Goal: Task Accomplishment & Management: Use online tool/utility

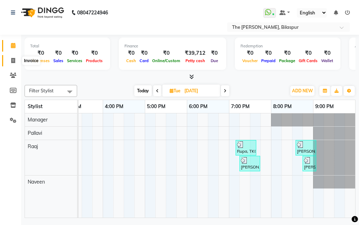
click at [10, 59] on span at bounding box center [13, 61] width 12 height 8
select select "service"
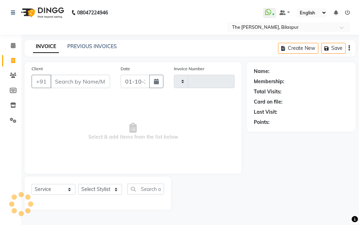
type input "1057"
select select "6473"
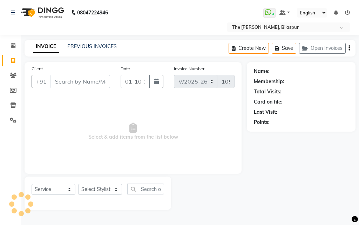
click at [83, 80] on input "Client" at bounding box center [81, 81] width 60 height 13
select select "63556"
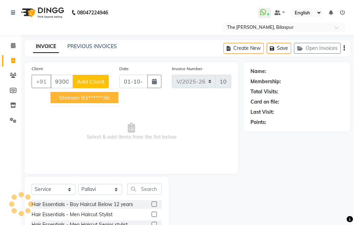
type input "9300486836"
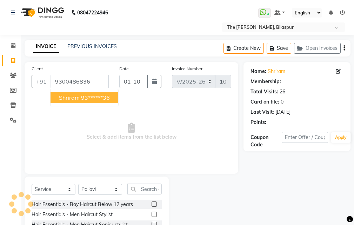
select select "1: Object"
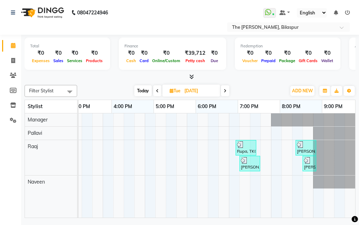
scroll to position [0, 271]
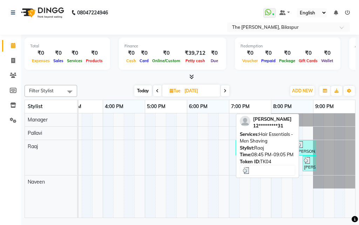
click at [310, 167] on div "[PERSON_NAME], TK04, 08:45 PM-09:05 PM, Hair Essentials - Men Shaving" at bounding box center [310, 163] width 12 height 13
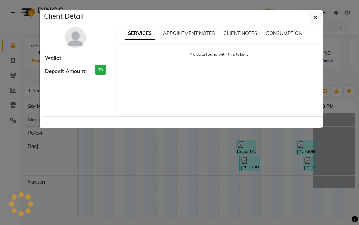
select select "3"
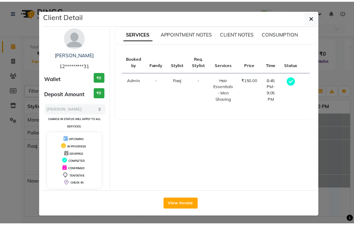
scroll to position [2, 0]
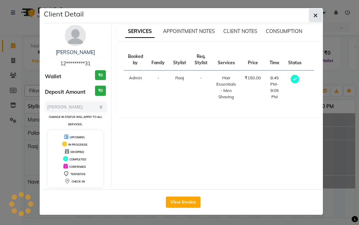
click at [310, 15] on button "button" at bounding box center [315, 15] width 13 height 13
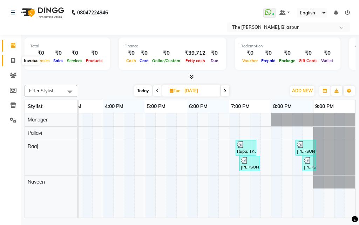
click at [13, 61] on icon at bounding box center [13, 60] width 4 height 5
select select "service"
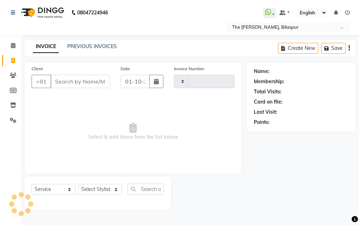
drag, startPoint x: 93, startPoint y: 87, endPoint x: 92, endPoint y: 79, distance: 8.6
click at [93, 86] on input "Client" at bounding box center [81, 81] width 60 height 13
type input "1057"
select select "6473"
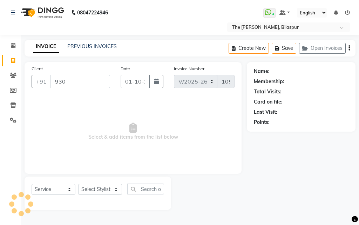
type input "9300"
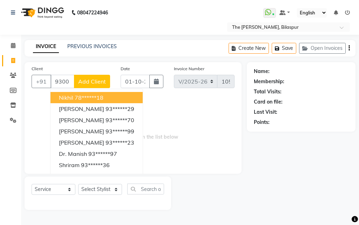
select select "63556"
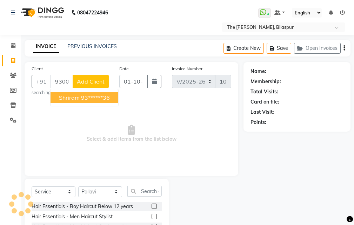
type input "9300486836"
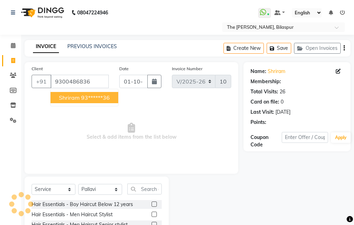
select select "1: Object"
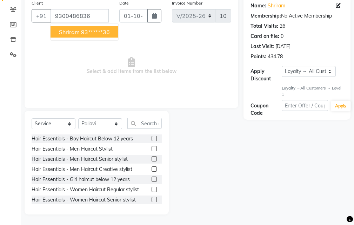
scroll to position [31, 0]
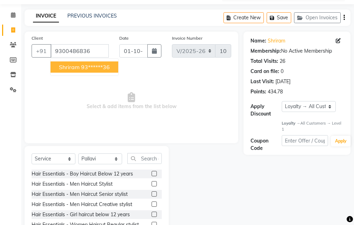
click at [173, 83] on span "Select & add items from the list below" at bounding box center [132, 101] width 200 height 70
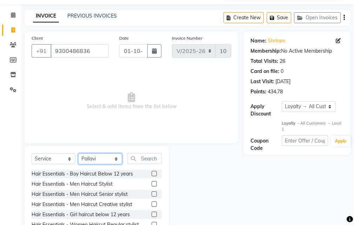
click at [112, 156] on select "Select Stylist Manager [PERSON_NAME][GEOGRAPHIC_DATA] [GEOGRAPHIC_DATA][PERSON_…" at bounding box center [100, 158] width 44 height 11
click at [14, 29] on icon at bounding box center [13, 29] width 4 height 5
click at [14, 16] on icon at bounding box center [13, 14] width 5 height 5
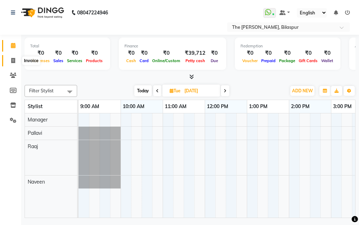
click at [15, 60] on icon at bounding box center [13, 60] width 4 height 5
select select "service"
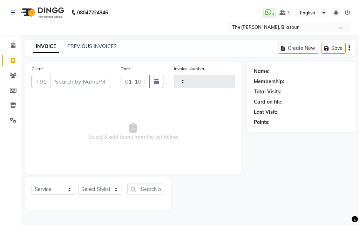
type input "1057"
select select "6473"
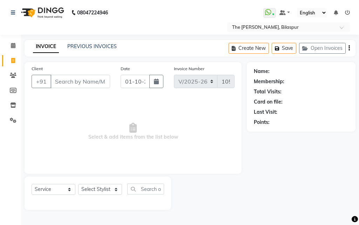
select select "63556"
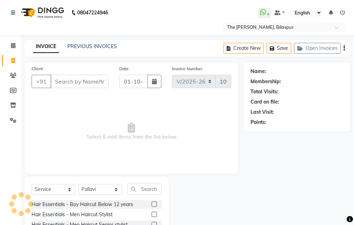
click at [89, 82] on input "Client" at bounding box center [80, 81] width 58 height 13
